Goal: Find specific page/section: Find specific page/section

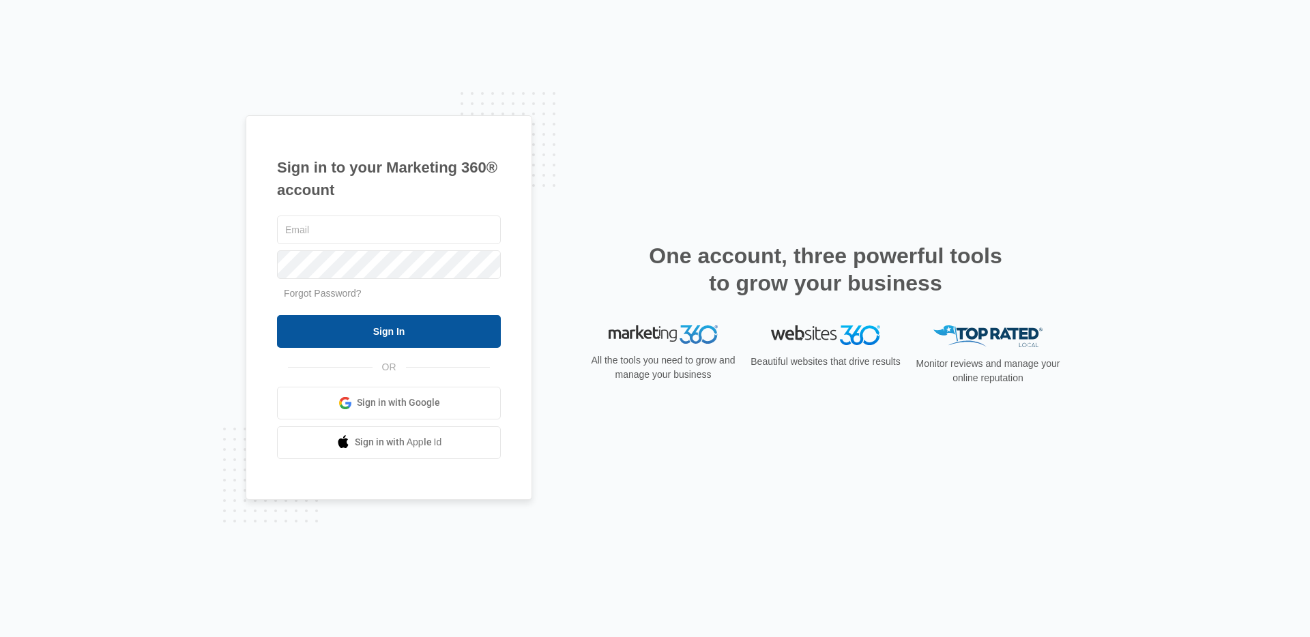
type input "[PERSON_NAME][EMAIL_ADDRESS][DOMAIN_NAME]"
click at [409, 338] on input "Sign In" at bounding box center [389, 331] width 224 height 33
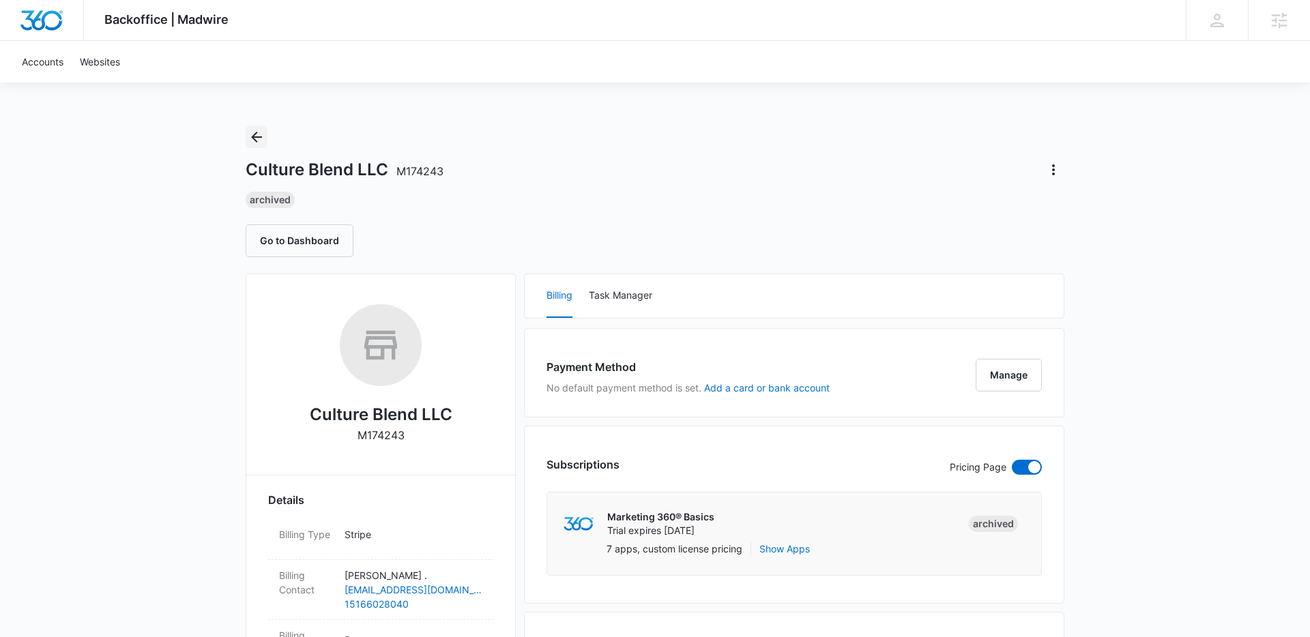
click at [261, 141] on icon "Back" at bounding box center [256, 137] width 16 height 16
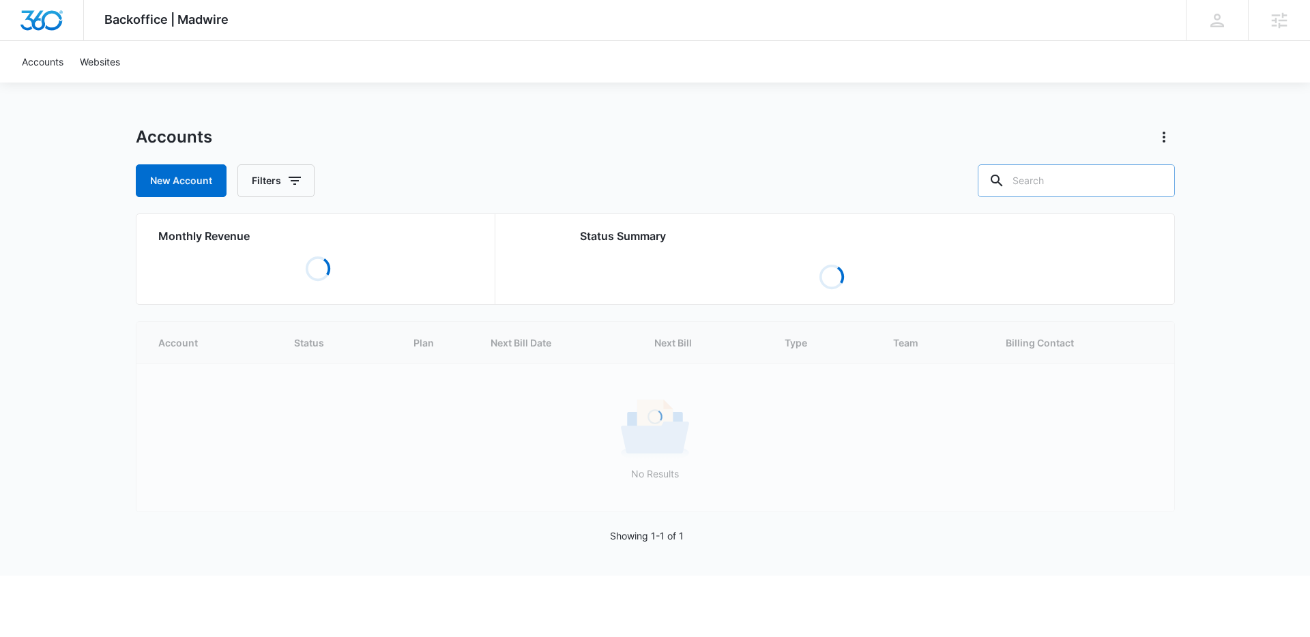
click at [1054, 188] on input "text" at bounding box center [1076, 180] width 197 height 33
paste input "info@cultureblendllc.com"
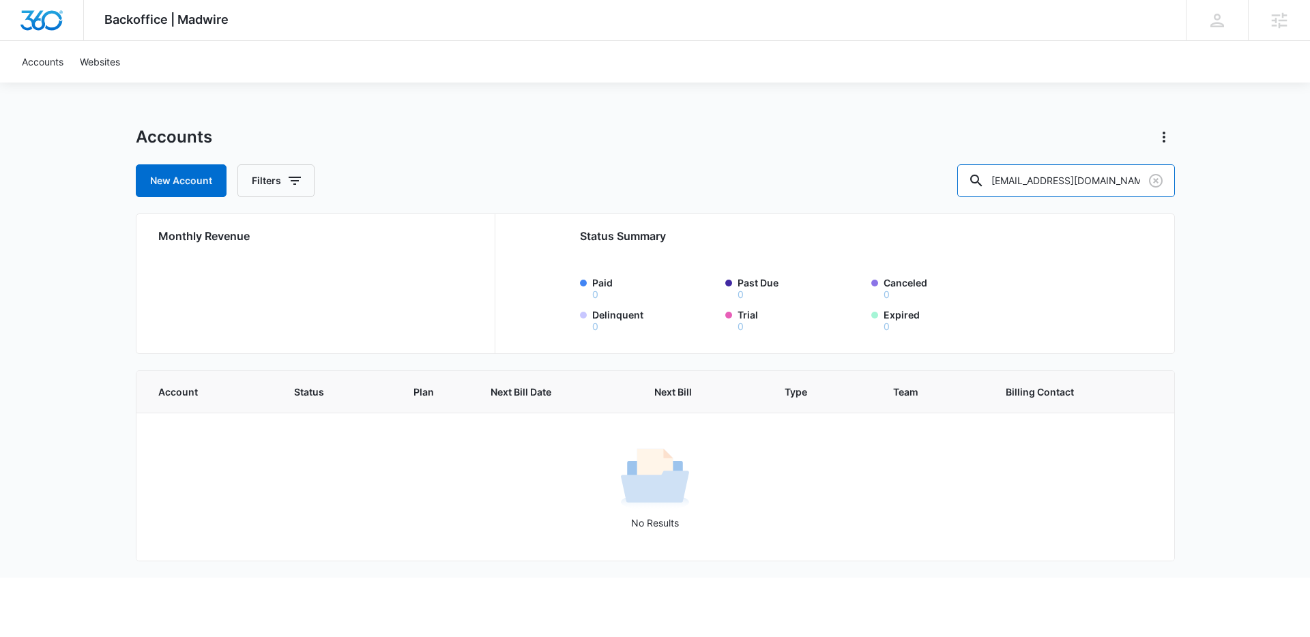
drag, startPoint x: 1052, startPoint y: 184, endPoint x: 888, endPoint y: 153, distance: 166.6
click at [896, 155] on div "Accounts New Account Filters info@cultureblendllc.com" at bounding box center [655, 161] width 1039 height 71
drag, startPoint x: 1118, startPoint y: 177, endPoint x: 1091, endPoint y: 177, distance: 27.3
click at [1091, 177] on input "cultureblendllc.com" at bounding box center [1066, 180] width 218 height 33
type input "culture blend llc"
